Goal: Find specific page/section: Find specific page/section

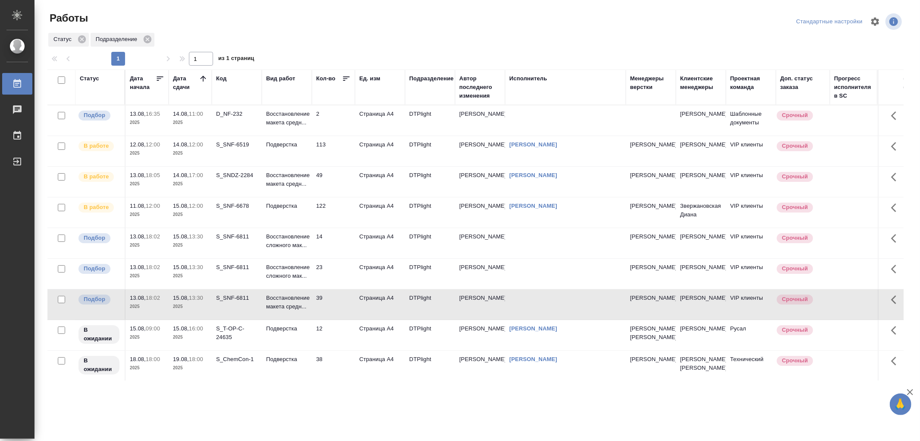
click at [298, 135] on td "Подверстка" at bounding box center [287, 120] width 50 height 30
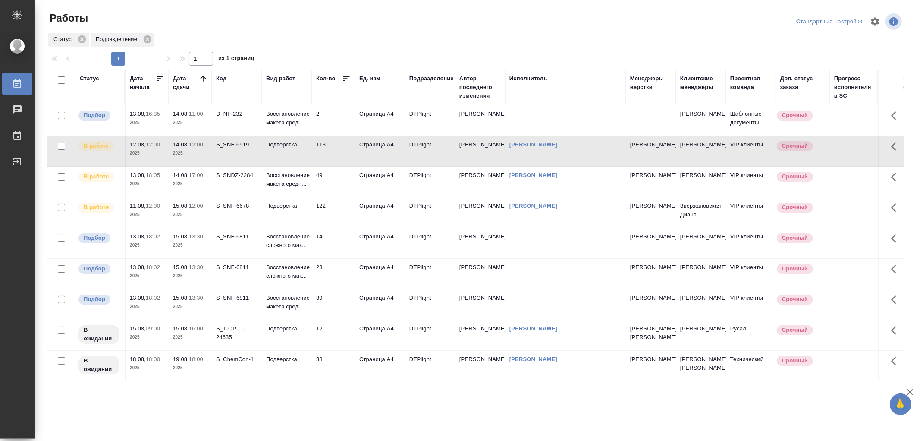
click at [298, 135] on td "Подверстка" at bounding box center [287, 120] width 50 height 30
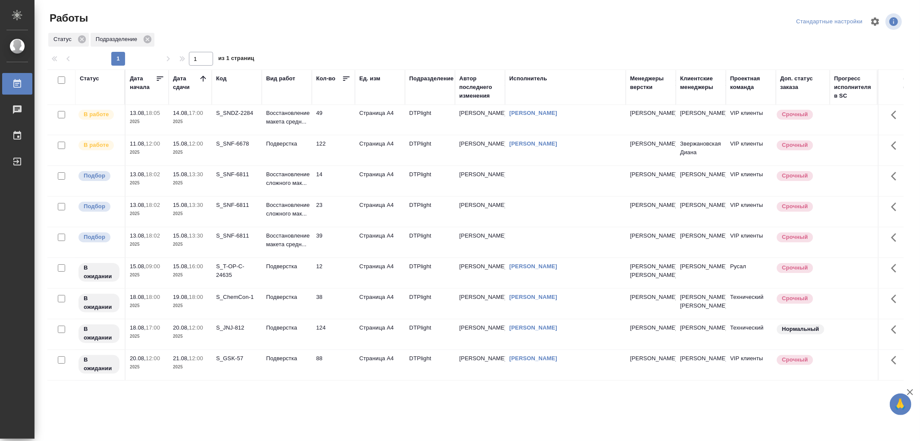
scroll to position [48, 0]
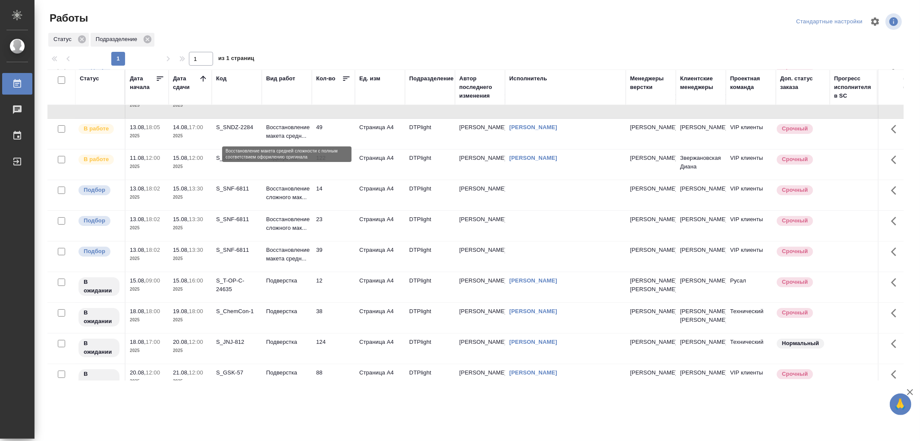
click at [296, 135] on p "Восстановление макета средн..." at bounding box center [286, 131] width 41 height 17
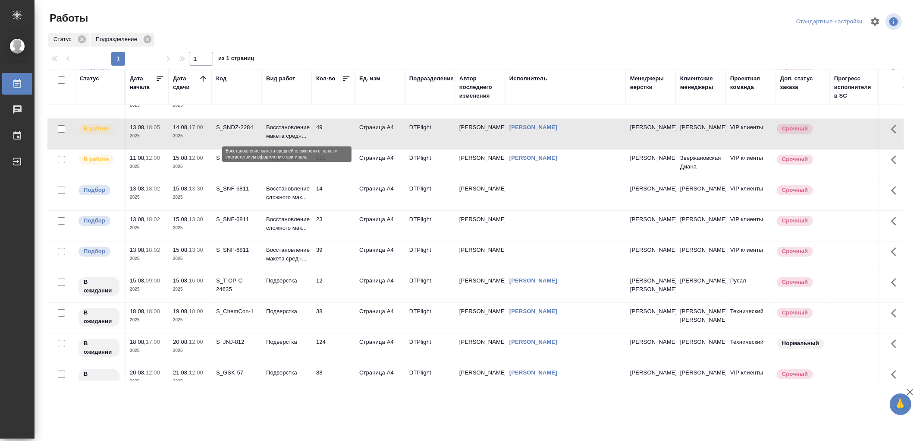
click at [296, 135] on p "Восстановление макета средн..." at bounding box center [286, 131] width 41 height 17
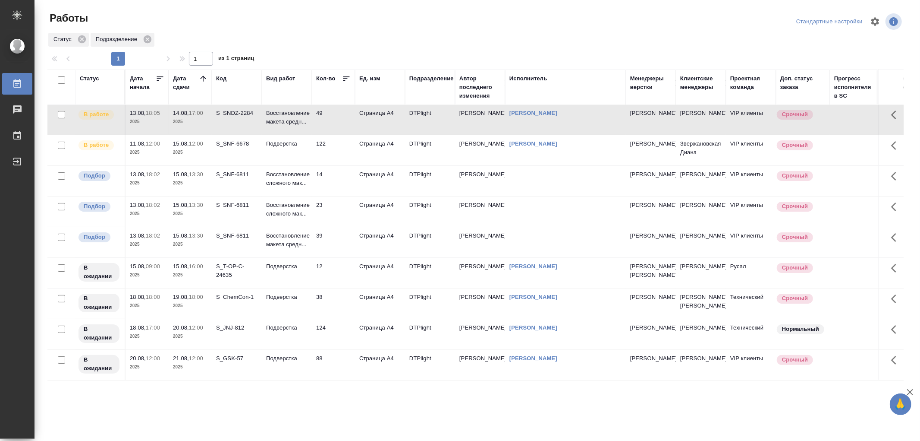
scroll to position [96, 0]
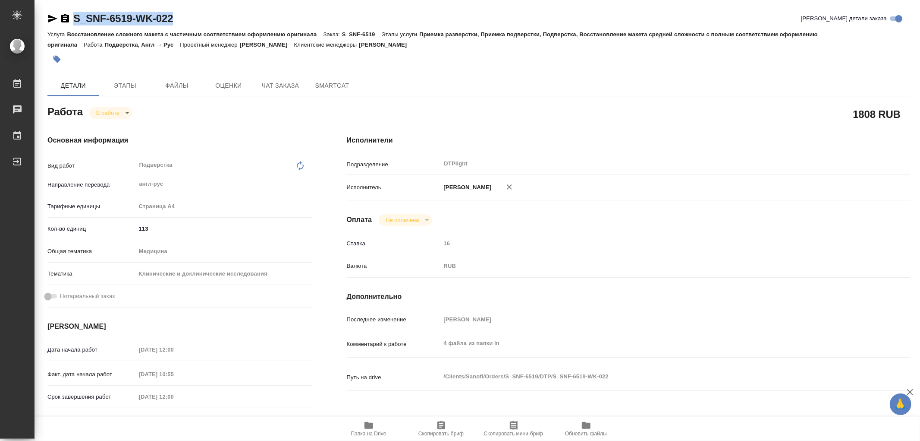
drag, startPoint x: 182, startPoint y: 20, endPoint x: 76, endPoint y: 21, distance: 106.1
click at [76, 21] on div "S_SNF-6519-WK-022 [PERSON_NAME] детали заказа" at bounding box center [478, 19] width 863 height 14
copy link "S_SNF-6519-WK-022"
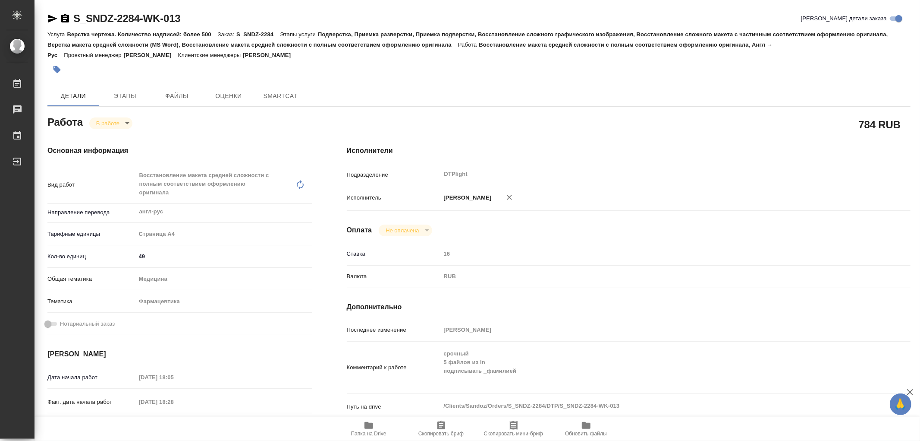
type textarea "x"
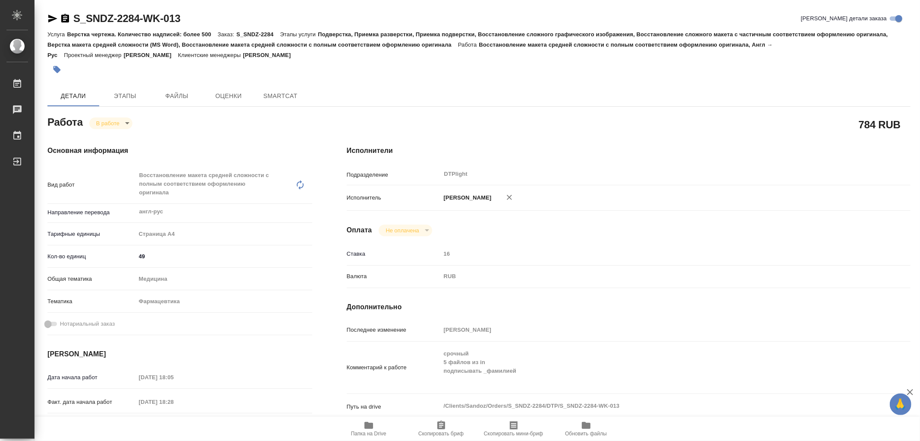
type textarea "x"
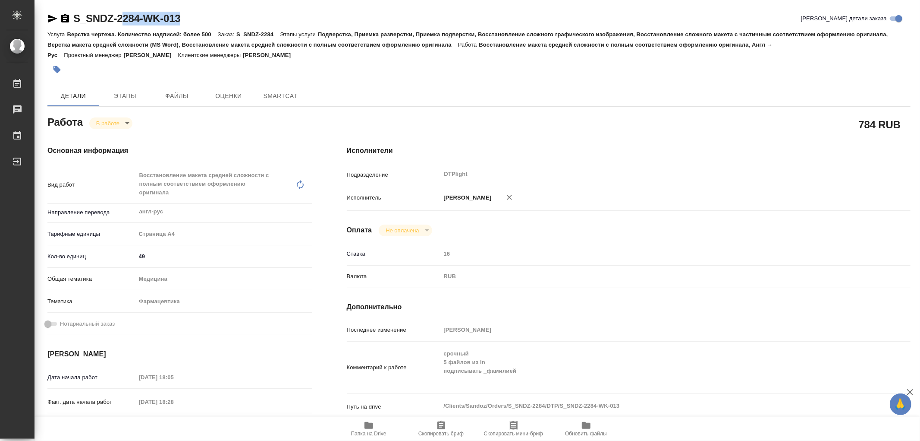
type textarea "x"
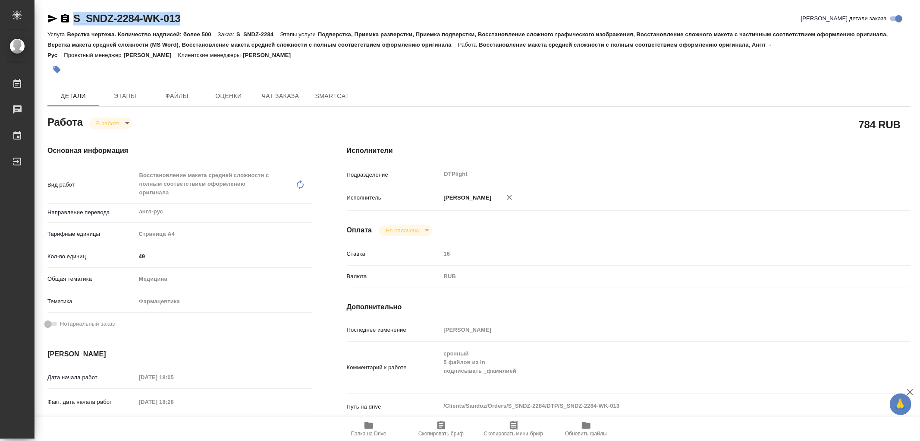
drag, startPoint x: 188, startPoint y: 19, endPoint x: 76, endPoint y: 18, distance: 111.3
click at [76, 18] on div "S_SNDZ-2284-WK-013 Кратко детали заказа" at bounding box center [478, 19] width 863 height 14
type textarea "x"
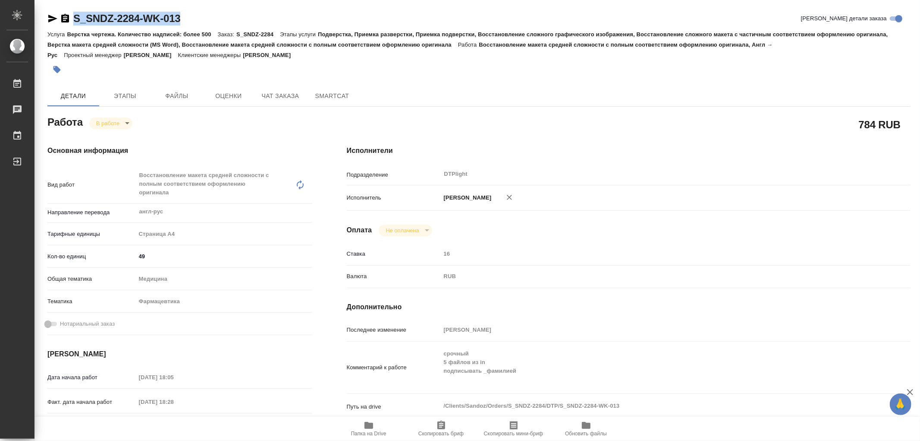
type textarea "x"
copy link "S_SNDZ-2284-WK-013"
type textarea "x"
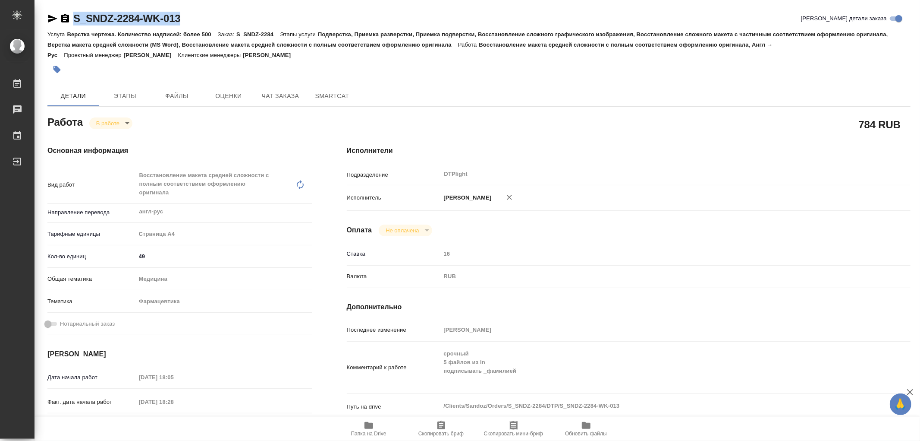
type textarea "x"
